Goal: Task Accomplishment & Management: Use online tool/utility

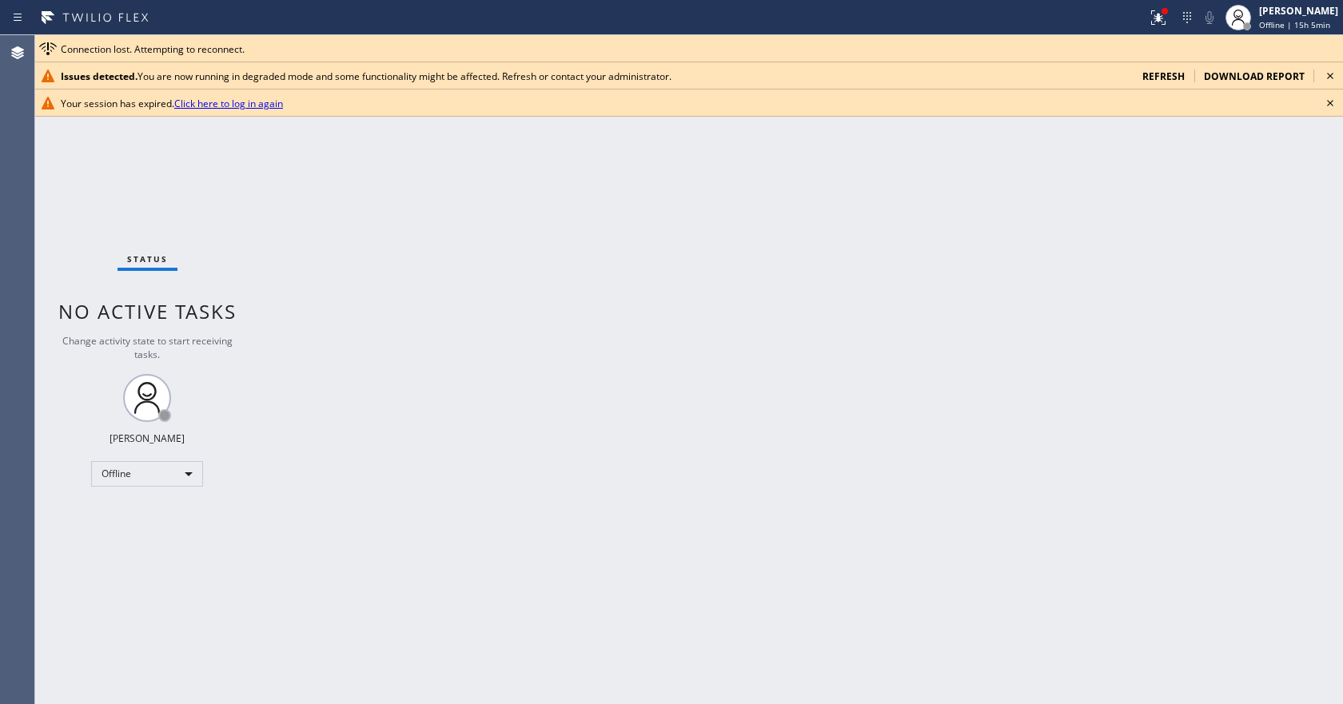
click at [1155, 70] on span "refresh" at bounding box center [1163, 77] width 42 height 14
